Goal: Task Accomplishment & Management: Manage account settings

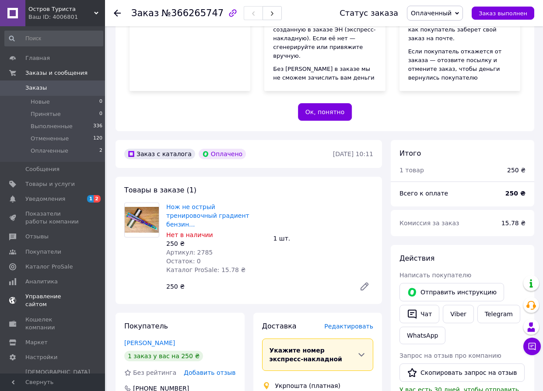
scroll to position [263, 0]
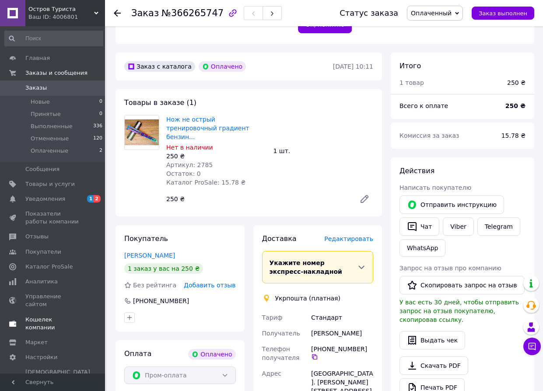
click at [50, 316] on span "Кошелек компании" at bounding box center [53, 324] width 56 height 16
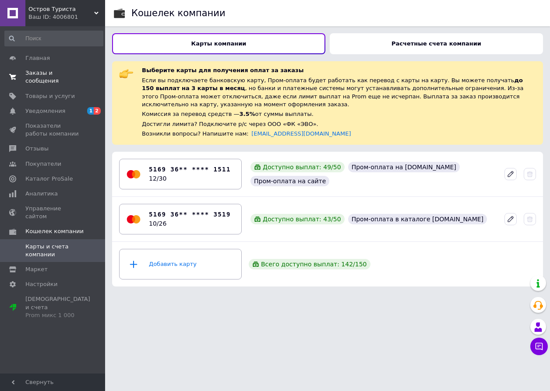
click at [70, 70] on span "Заказы и сообщения" at bounding box center [53, 77] width 56 height 16
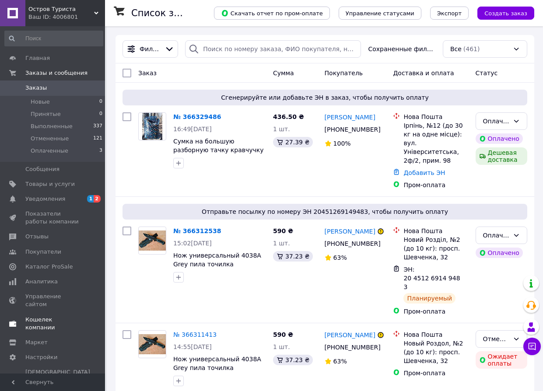
click at [53, 316] on span "Кошелек компании" at bounding box center [53, 324] width 56 height 16
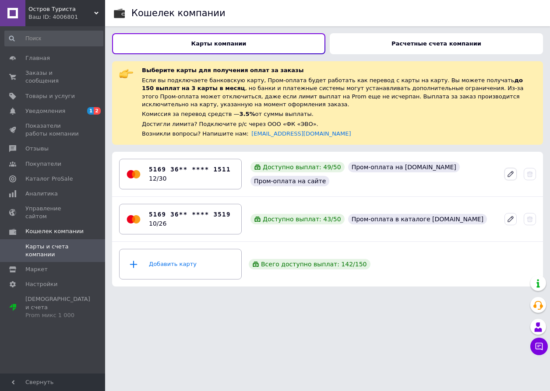
click at [508, 172] on icon at bounding box center [510, 174] width 5 height 5
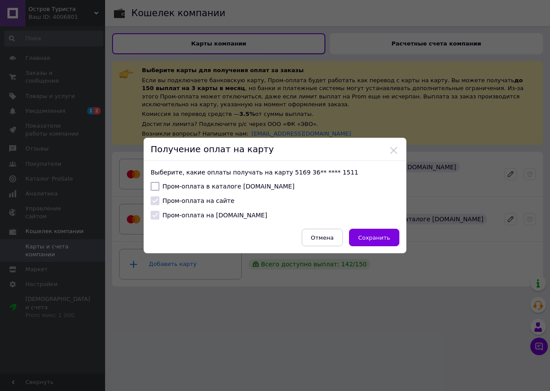
click at [151, 186] on input "Пром-оплата в каталоге [DOMAIN_NAME]" at bounding box center [155, 186] width 9 height 9
checkbox input "true"
click at [389, 242] on button "Сохранить" at bounding box center [374, 238] width 50 height 18
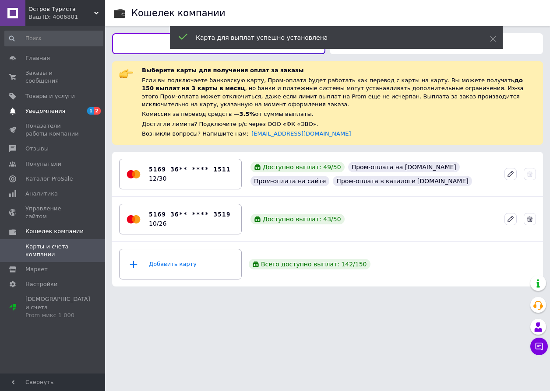
click at [46, 107] on span "Уведомления" at bounding box center [45, 111] width 40 height 8
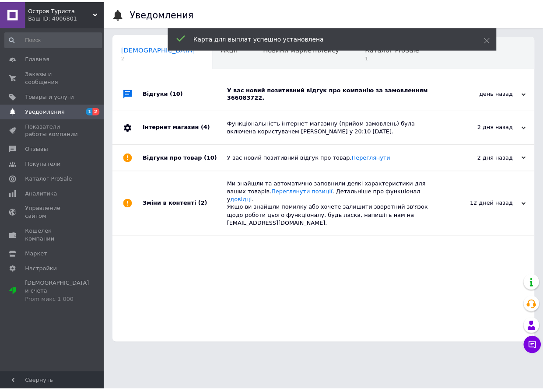
scroll to position [0, 4]
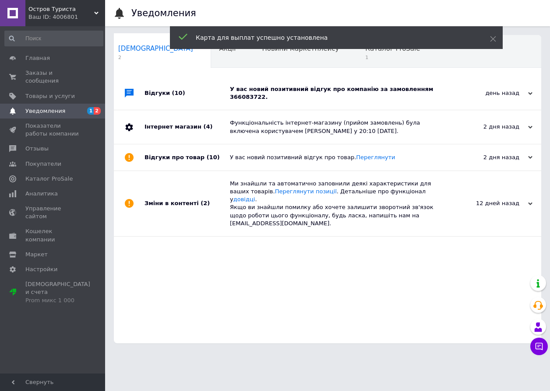
click at [282, 84] on div "У вас новий позитивний відгук про компанію за замовленням 366083722." at bounding box center [337, 93] width 215 height 33
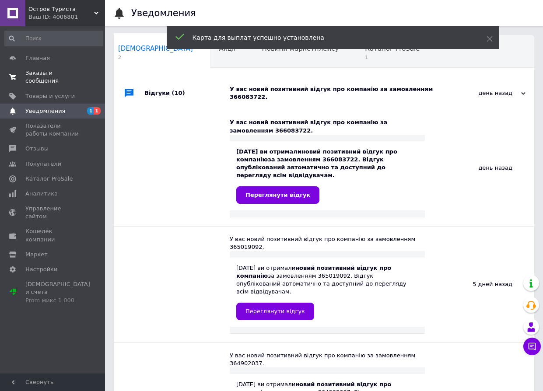
click at [33, 70] on span "Заказы и сообщения" at bounding box center [53, 77] width 56 height 16
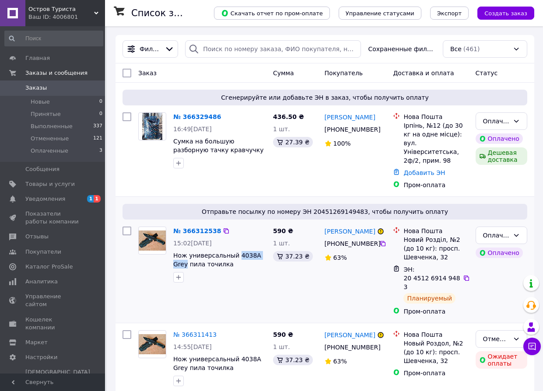
drag, startPoint x: 233, startPoint y: 248, endPoint x: 265, endPoint y: 248, distance: 31.9
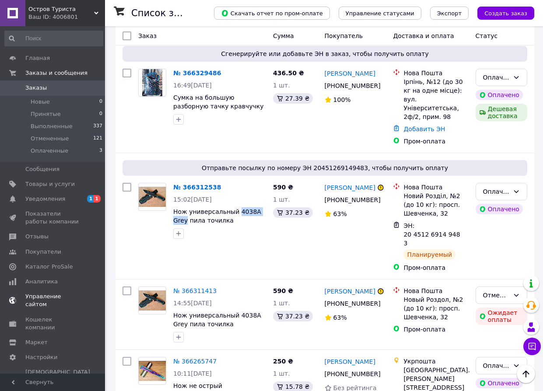
click at [63, 294] on span "Управление сайтом" at bounding box center [53, 301] width 56 height 16
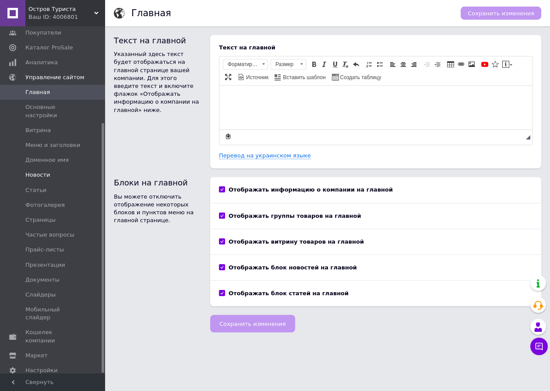
scroll to position [135, 0]
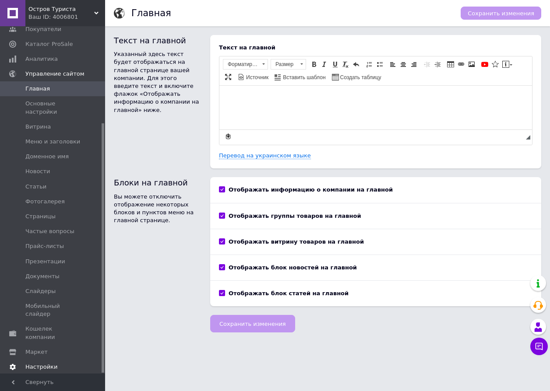
click at [43, 363] on span "Настройки" at bounding box center [41, 367] width 32 height 8
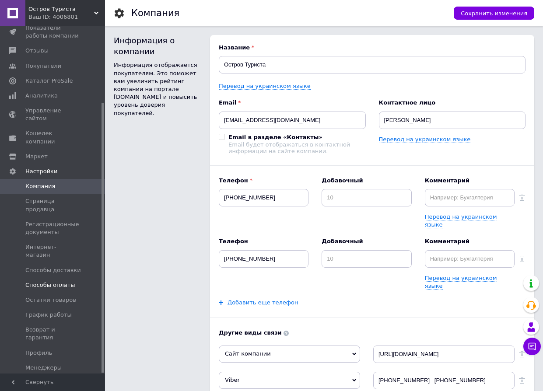
click at [56, 281] on span "Способы оплаты" at bounding box center [50, 285] width 50 height 8
